Goal: Use online tool/utility: Utilize a website feature to perform a specific function

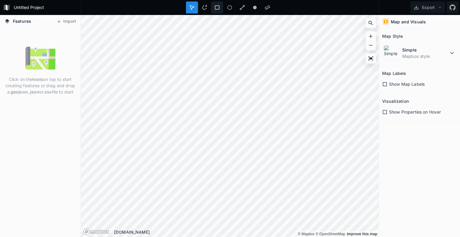
click at [218, 8] on icon at bounding box center [216, 7] width 5 height 5
click at [193, 13] on div at bounding box center [192, 7] width 12 height 12
click at [16, 22] on span "Features" at bounding box center [22, 21] width 18 height 6
click at [65, 24] on button "Import" at bounding box center [66, 22] width 26 height 10
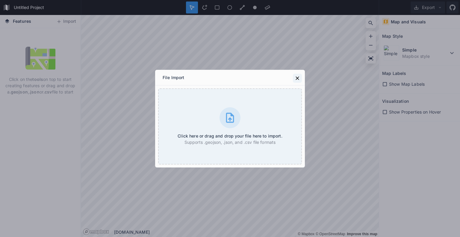
click at [297, 78] on icon at bounding box center [297, 78] width 6 height 6
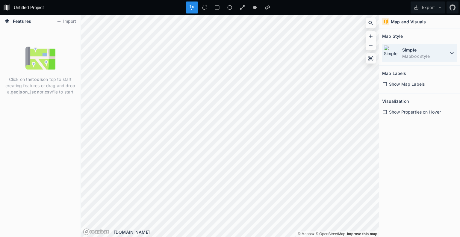
click at [436, 48] on dt "Simple" at bounding box center [425, 50] width 46 height 6
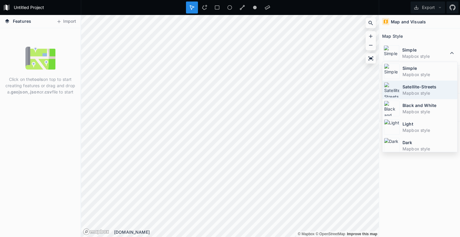
click at [424, 94] on dd "Mapbox style" at bounding box center [428, 93] width 53 height 6
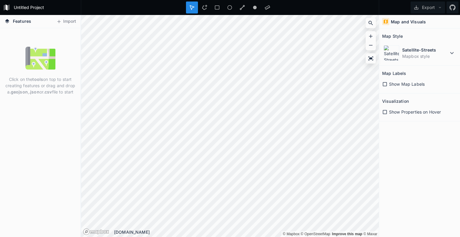
click at [383, 96] on div "Features Import Click on the tools on top to start creating features or drag an…" at bounding box center [230, 126] width 460 height 222
drag, startPoint x: 381, startPoint y: 82, endPoint x: 385, endPoint y: 84, distance: 4.8
click at [381, 82] on section "Map Labels Show Map Labels" at bounding box center [419, 80] width 81 height 28
click at [386, 84] on icon at bounding box center [384, 83] width 5 height 5
click at [387, 113] on icon at bounding box center [385, 112] width 4 height 4
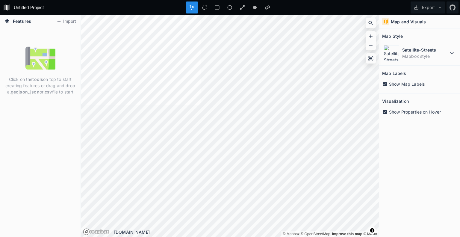
click at [383, 110] on icon at bounding box center [385, 112] width 4 height 4
click at [411, 61] on div "Satellite-Streets Mapbox style" at bounding box center [419, 53] width 75 height 19
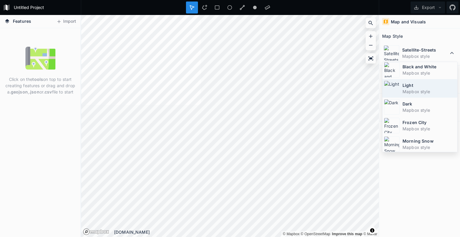
scroll to position [39, 0]
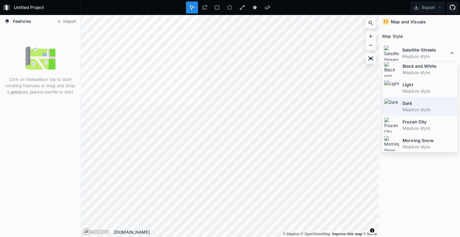
click at [412, 106] on dd "Mapbox style" at bounding box center [428, 109] width 53 height 6
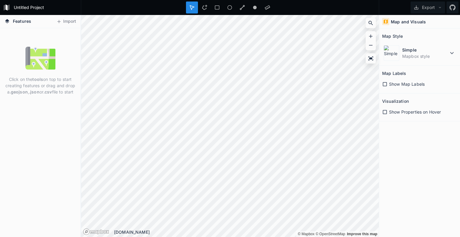
click at [30, 7] on form "Untitled Project" at bounding box center [46, 7] width 68 height 9
click at [417, 84] on span "Show Map Labels" at bounding box center [407, 84] width 36 height 6
click at [416, 58] on dd "Mapbox style" at bounding box center [425, 56] width 46 height 6
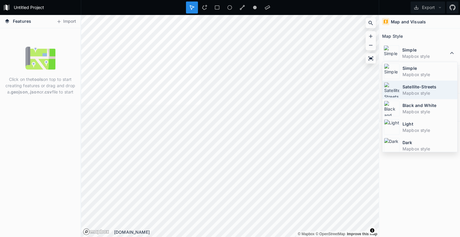
click at [416, 88] on dt "Satellite-Streets" at bounding box center [428, 87] width 53 height 6
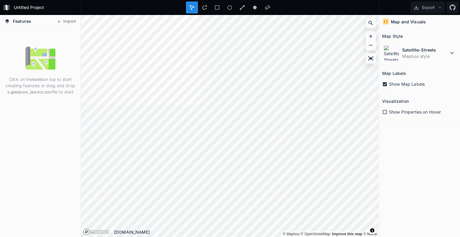
click at [400, 80] on div "Show Map Labels" at bounding box center [419, 84] width 75 height 12
click at [402, 84] on span "Show Map Labels" at bounding box center [407, 84] width 36 height 6
click at [270, 10] on div at bounding box center [267, 7] width 12 height 12
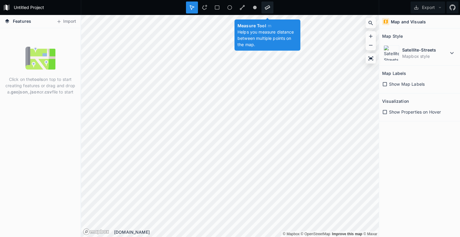
click at [265, 8] on icon at bounding box center [267, 7] width 5 height 4
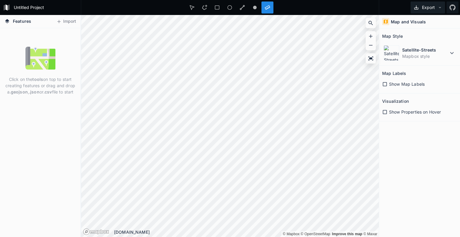
click at [440, 9] on icon at bounding box center [440, 7] width 4 height 4
click at [452, 8] on icon at bounding box center [452, 7] width 6 height 6
